Goal: Check status: Check status

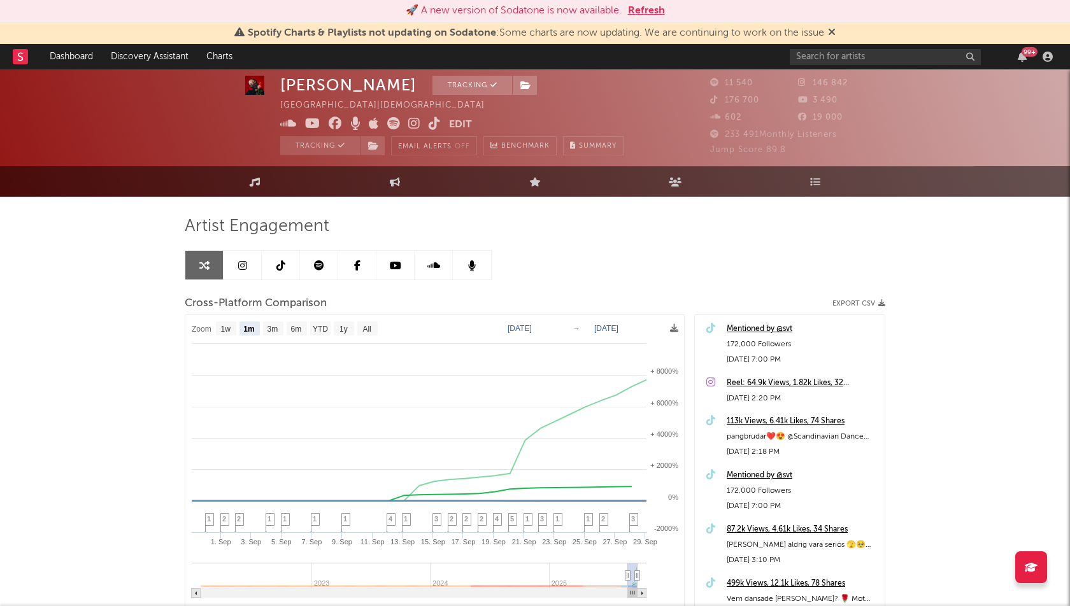
select select "1m"
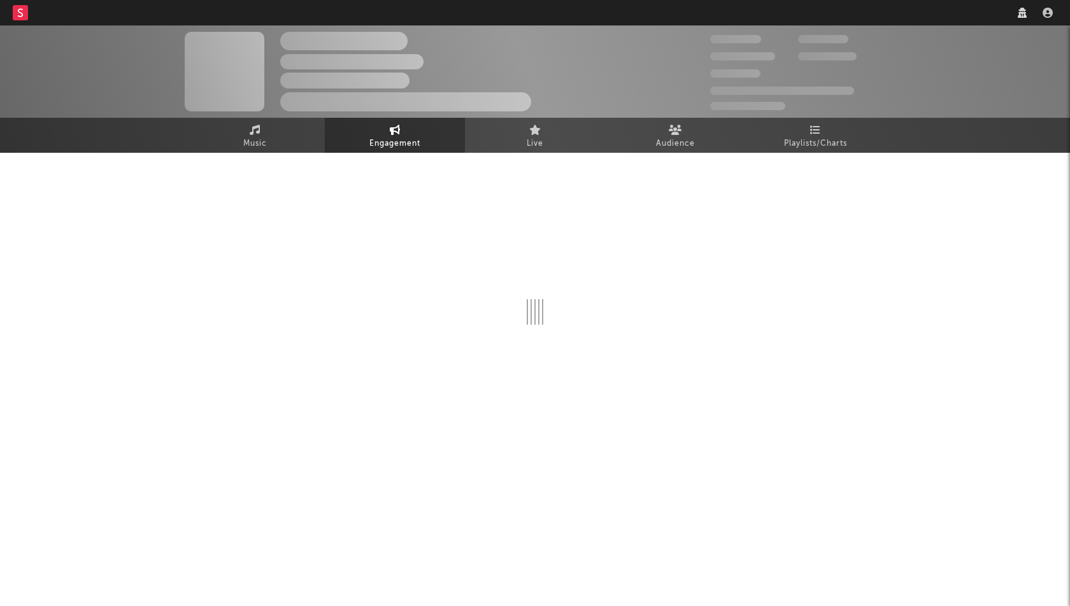
select select "1w"
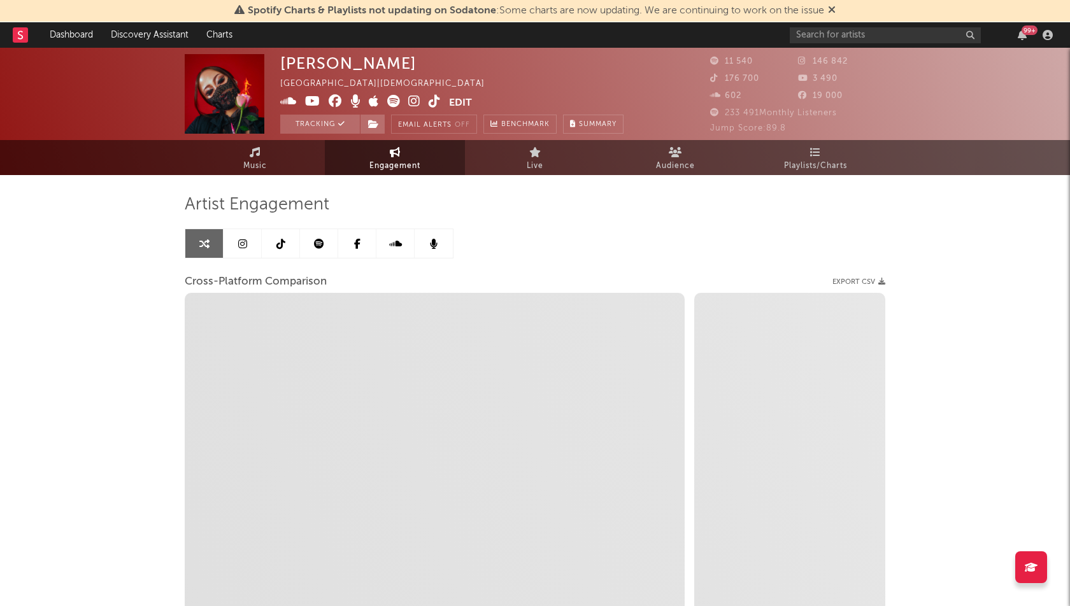
select select "1m"
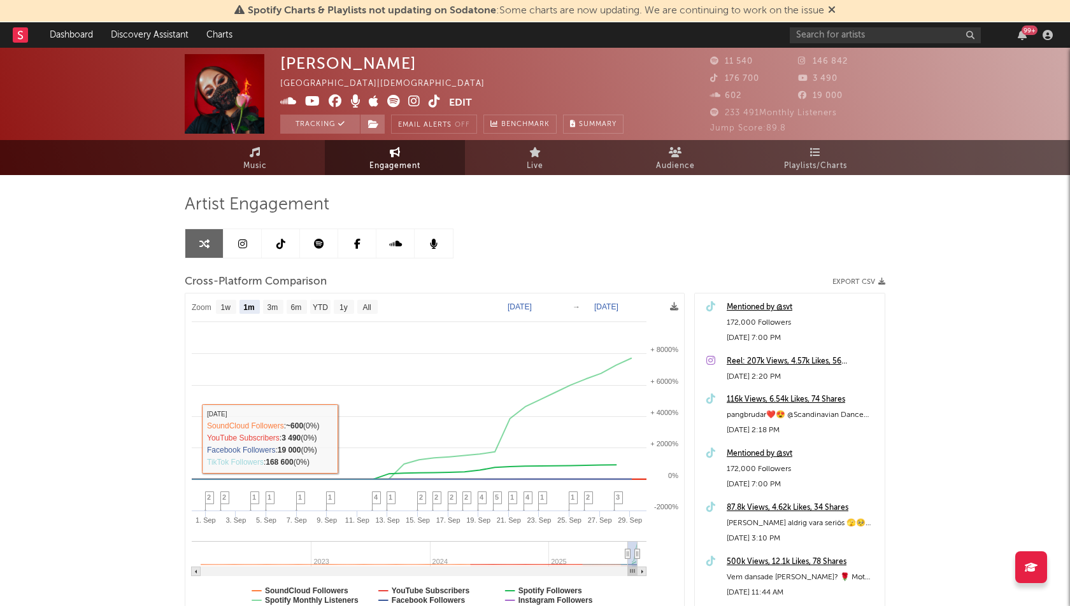
scroll to position [109, 0]
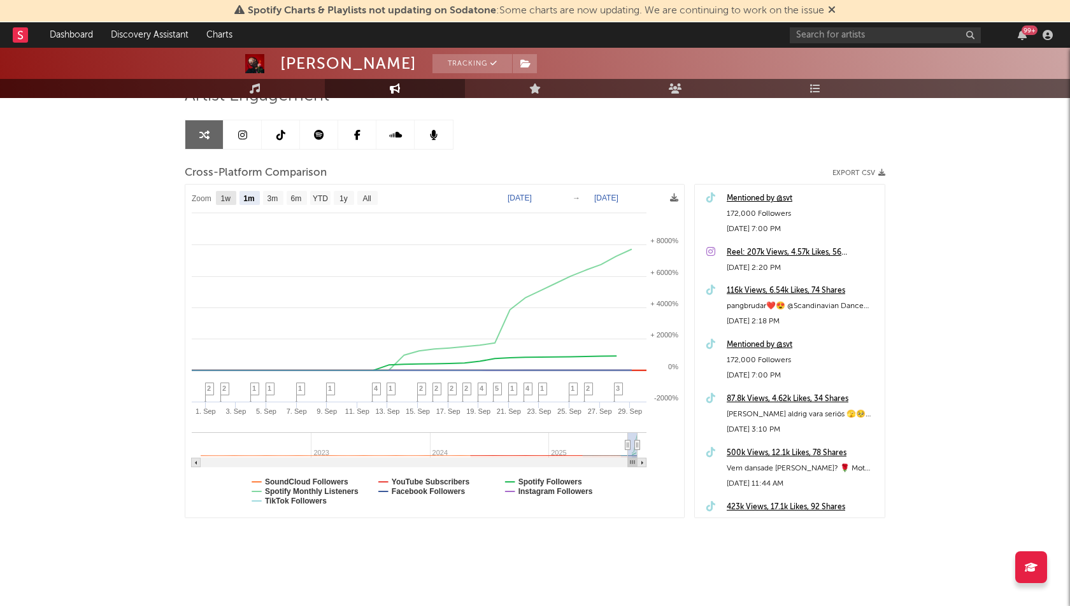
click at [225, 203] on rect at bounding box center [226, 198] width 20 height 14
select select "1w"
type input "[DATE]"
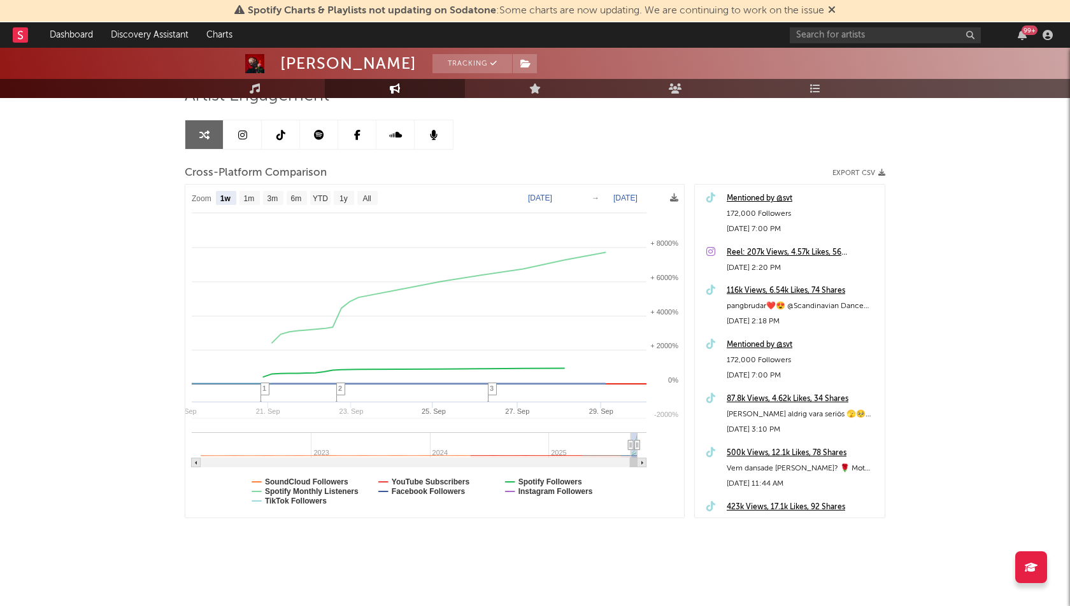
select select "1w"
